Goal: Consume media (video, audio)

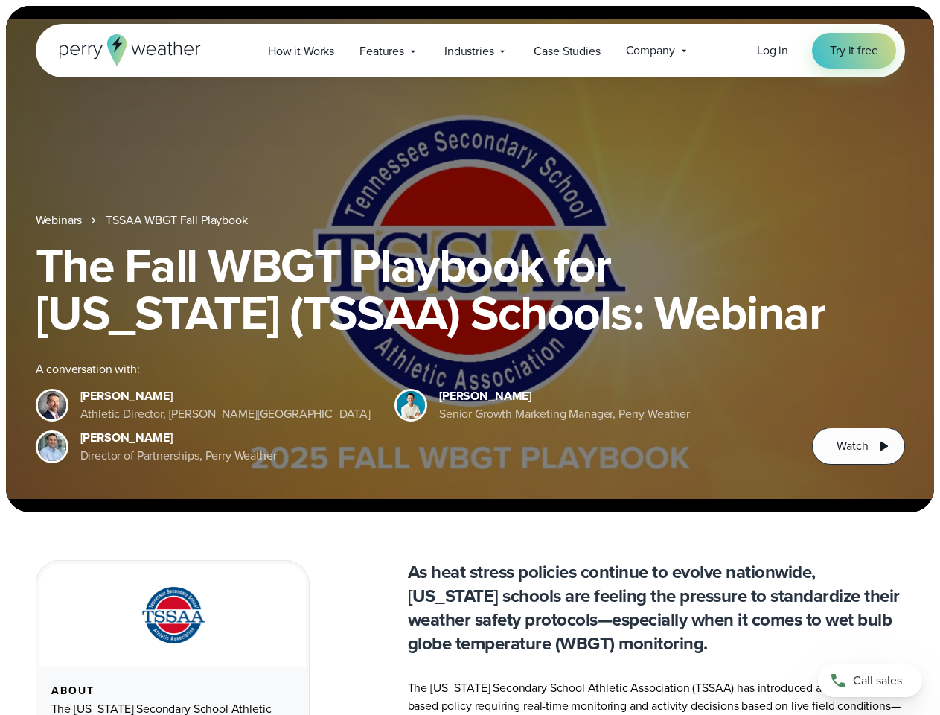
click at [470, 357] on div "The Fall WBGT Playbook for [US_STATE] (TSSAA) Schools: Webinar A conversation w…" at bounding box center [470, 352] width 869 height 223
click at [470, 51] on span "Industries" at bounding box center [468, 51] width 49 height 18
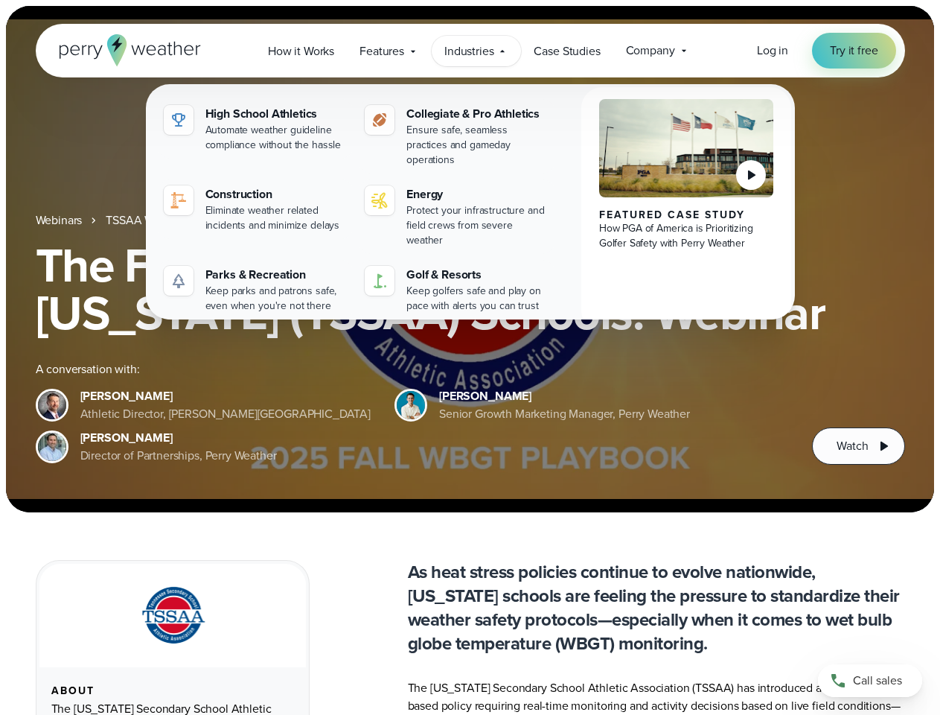
click at [470, 259] on h1 "The Fall WBGT Playbook for [US_STATE] (TSSAA) Schools: Webinar" at bounding box center [470, 288] width 869 height 95
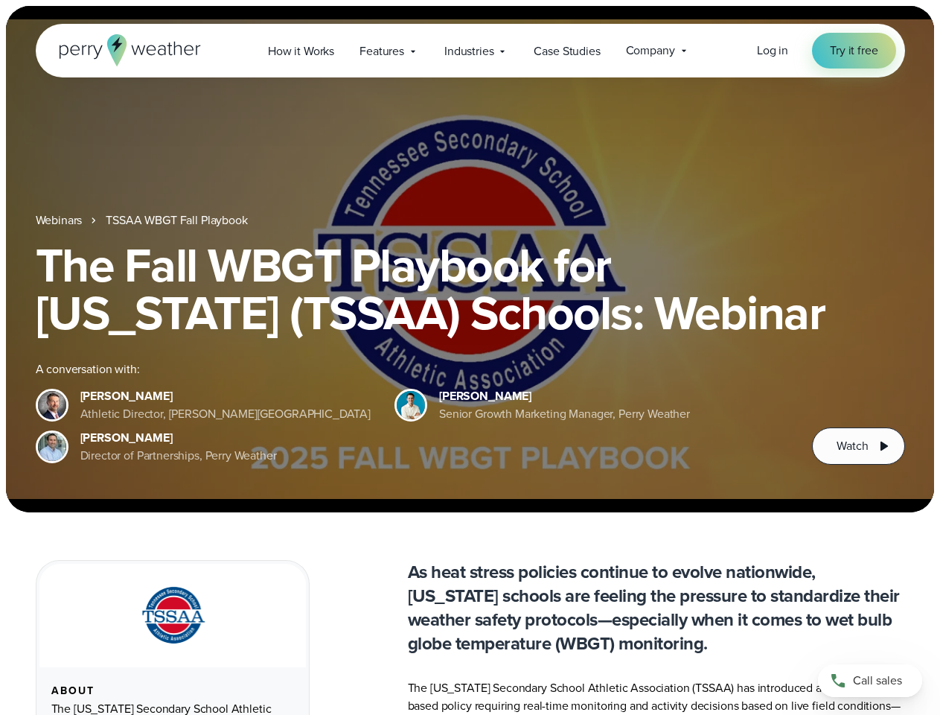
click at [178, 220] on link "TSSAA WBGT Fall Playbook" at bounding box center [176, 220] width 141 height 18
click at [858, 446] on span "Watch" at bounding box center [852, 446] width 31 height 18
